Goal: Task Accomplishment & Management: Manage account settings

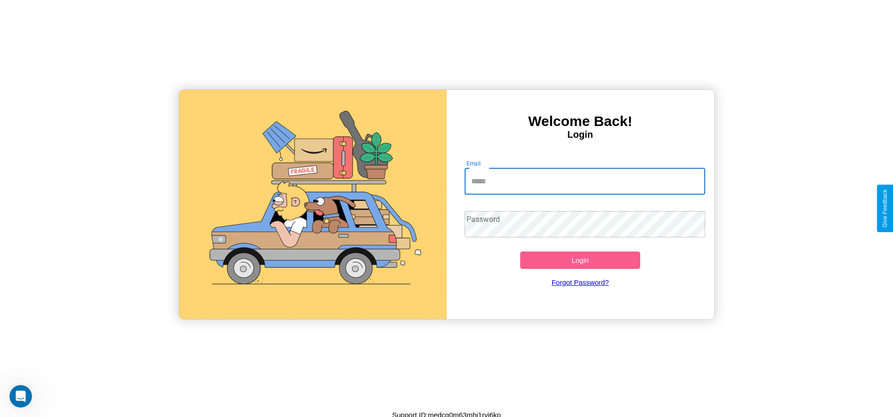
click at [584, 181] on input "Email" at bounding box center [584, 181] width 240 height 26
type input "**********"
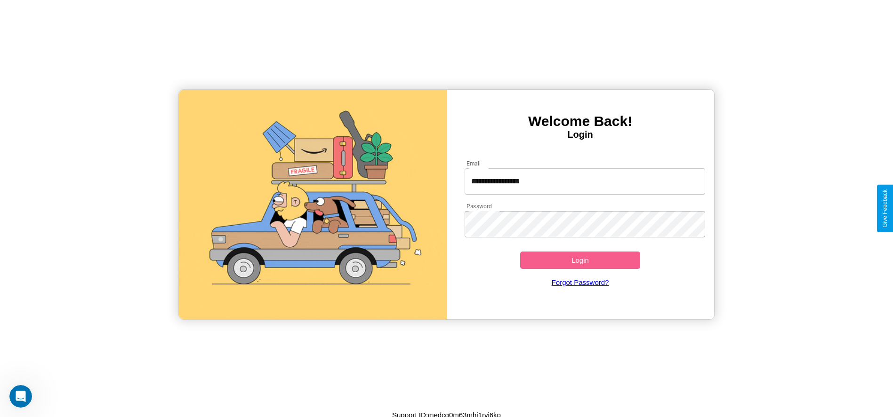
click at [580, 260] on button "Login" at bounding box center [580, 260] width 120 height 17
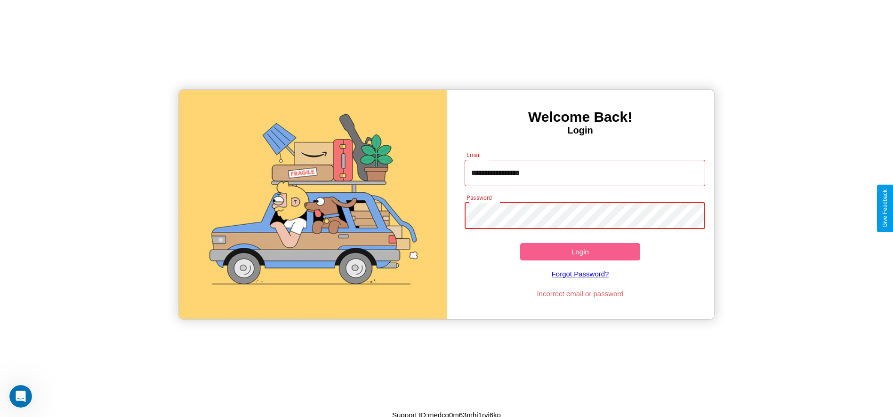
click at [580, 252] on button "Login" at bounding box center [580, 251] width 120 height 17
